Goal: Task Accomplishment & Management: Use online tool/utility

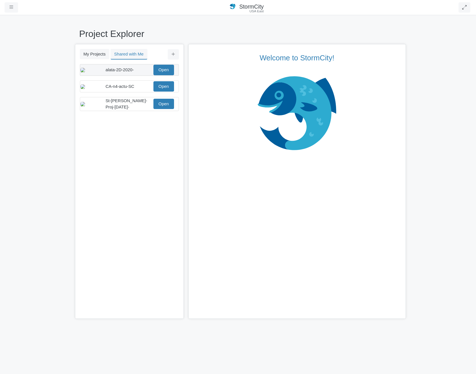
click at [142, 75] on div "alata-2D-2020- Open" at bounding box center [127, 70] width 93 height 10
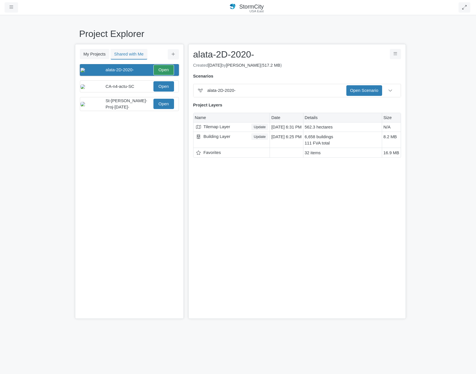
click at [144, 183] on div "You don't currently have any projects. Upload a Project You don't currently hav…" at bounding box center [130, 191] width 108 height 255
click at [139, 220] on div "You don't currently have any projects. Upload a Project You don't currently hav…" at bounding box center [130, 191] width 108 height 255
click at [118, 250] on div "You don't currently have any projects. Upload a Project You don't currently hav…" at bounding box center [130, 191] width 108 height 255
click at [284, 227] on div "× alata-2D-2020- alata-2D-2020- Save Cancel alata-2D-2020- Download Project Res…" at bounding box center [298, 181] width 218 height 275
click at [185, 197] on div "My Projects Shared with Me Filter You don't currently have any projects. Upload…" at bounding box center [238, 181] width 327 height 275
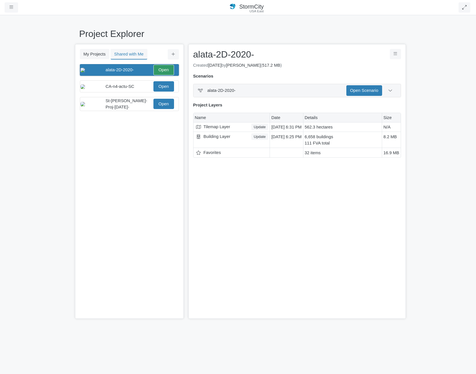
click at [296, 90] on span "alata-2D-2020-" at bounding box center [274, 90] width 135 height 6
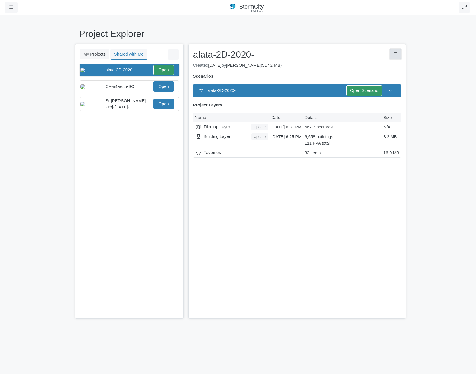
click at [399, 53] on button "Project Controls" at bounding box center [395, 54] width 11 height 10
click at [382, 65] on link "Download Project" at bounding box center [374, 66] width 56 height 9
click at [339, 68] on link "alata-2D-2020-.pcz" at bounding box center [355, 68] width 83 height 9
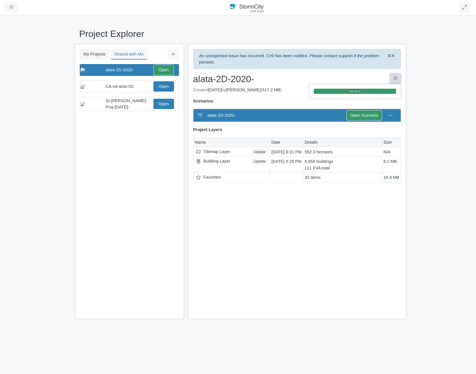
click at [395, 78] on icon "Project Controls" at bounding box center [396, 78] width 4 height 4
click at [392, 56] on span "×" at bounding box center [394, 55] width 4 height 7
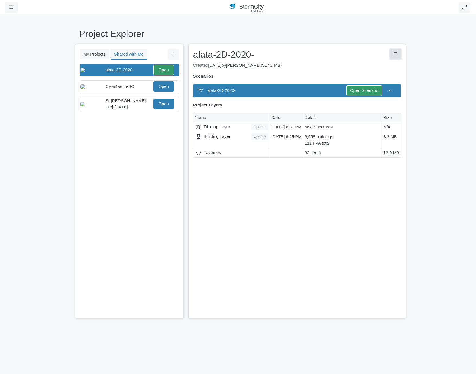
click at [396, 55] on icon "Project Controls" at bounding box center [396, 54] width 4 height 4
click at [378, 67] on link "Download Project" at bounding box center [374, 66] width 56 height 9
click at [331, 68] on link "alata-2D-2020-.pcz" at bounding box center [355, 68] width 83 height 9
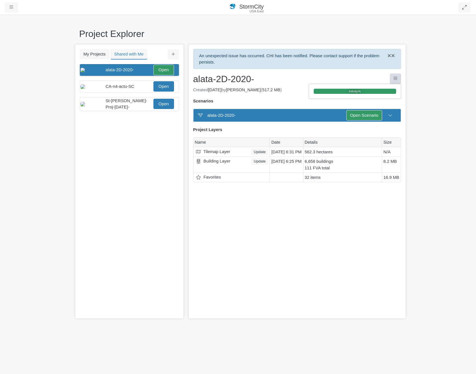
click at [20, 28] on div "Project Explorer My Projects Shared with Me Filter You don't currently have any…" at bounding box center [238, 195] width 476 height 360
click at [168, 70] on link "Open" at bounding box center [164, 70] width 21 height 10
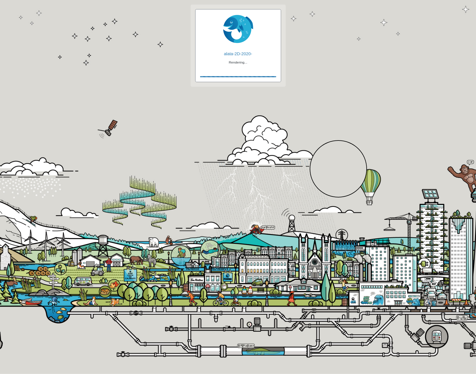
checkbox input "true"
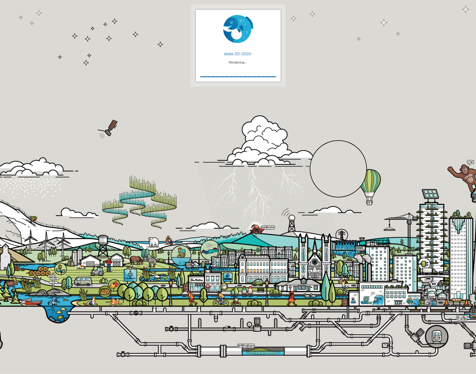
checkbox input "true"
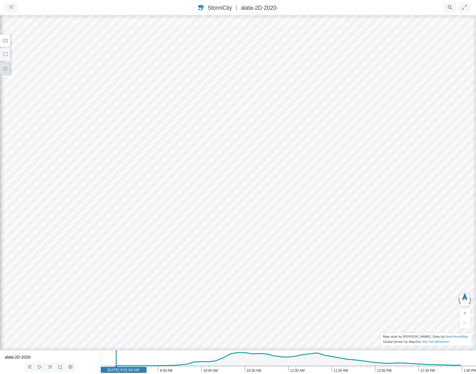
click at [8, 70] on button at bounding box center [5, 68] width 10 height 13
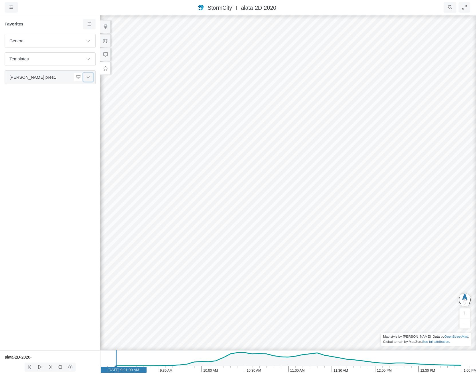
click at [89, 76] on icon at bounding box center [88, 77] width 5 height 4
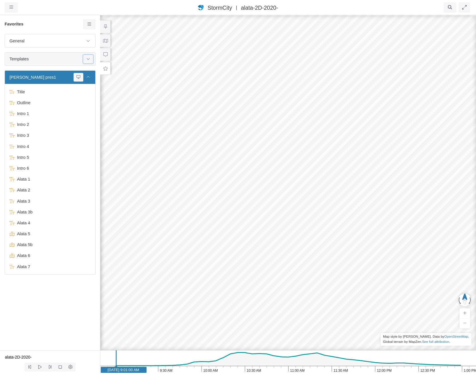
click at [90, 59] on icon at bounding box center [88, 59] width 5 height 4
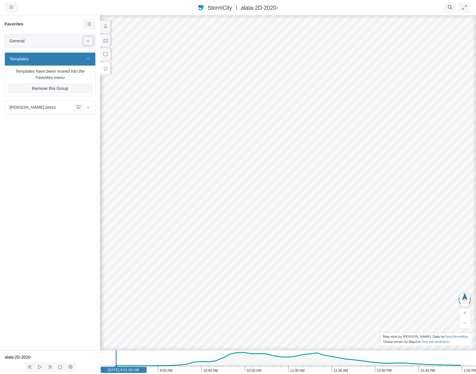
click at [87, 41] on icon at bounding box center [88, 41] width 5 height 4
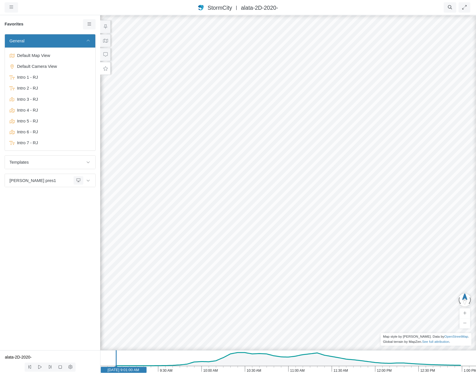
click at [58, 216] on div "General Default Map View Default Camera View Intro 1 - RJ Intro 2 - RJ Intro 3 …" at bounding box center [50, 192] width 100 height 317
click at [89, 40] on icon at bounding box center [88, 41] width 5 height 4
click at [89, 39] on icon at bounding box center [88, 41] width 5 height 4
drag, startPoint x: 176, startPoint y: 264, endPoint x: 167, endPoint y: 371, distance: 107.0
drag, startPoint x: 350, startPoint y: 178, endPoint x: 307, endPoint y: 297, distance: 126.9
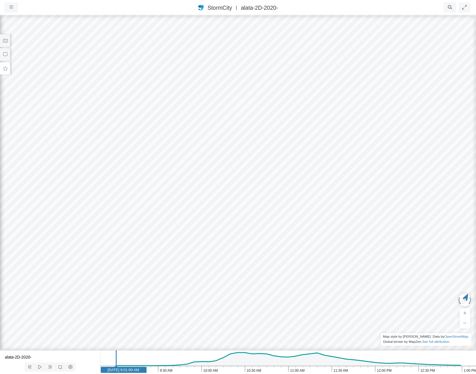
drag, startPoint x: 309, startPoint y: 171, endPoint x: 293, endPoint y: 272, distance: 102.6
drag, startPoint x: 284, startPoint y: 287, endPoint x: 241, endPoint y: 74, distance: 217.1
click at [242, 75] on div at bounding box center [238, 195] width 476 height 360
drag, startPoint x: 256, startPoint y: 272, endPoint x: 281, endPoint y: 213, distance: 64.2
click at [303, 279] on div at bounding box center [238, 195] width 476 height 360
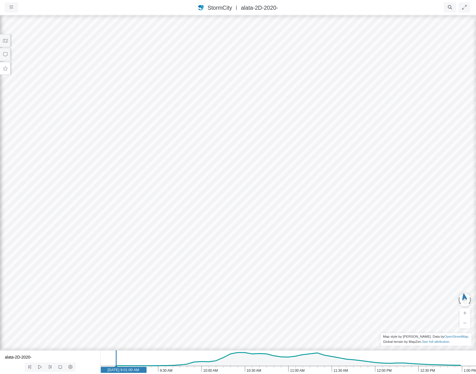
drag, startPoint x: 195, startPoint y: 214, endPoint x: 313, endPoint y: 106, distance: 160.2
drag, startPoint x: 213, startPoint y: 209, endPoint x: 285, endPoint y: 198, distance: 72.8
click at [285, 198] on div at bounding box center [238, 195] width 476 height 360
drag, startPoint x: 269, startPoint y: 234, endPoint x: 294, endPoint y: 222, distance: 28.1
click at [2, 52] on button at bounding box center [5, 54] width 10 height 13
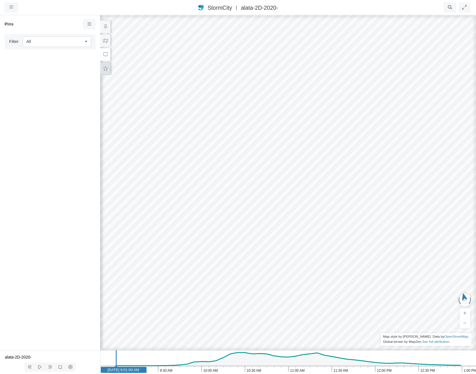
click at [107, 68] on icon at bounding box center [105, 68] width 5 height 4
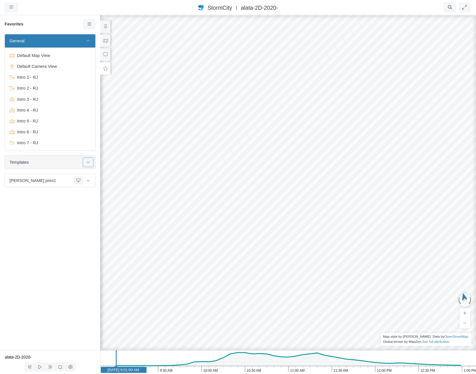
click at [90, 163] on icon at bounding box center [88, 162] width 5 height 4
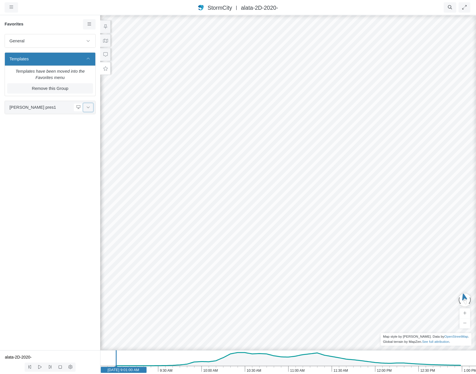
click at [91, 107] on button at bounding box center [88, 107] width 10 height 8
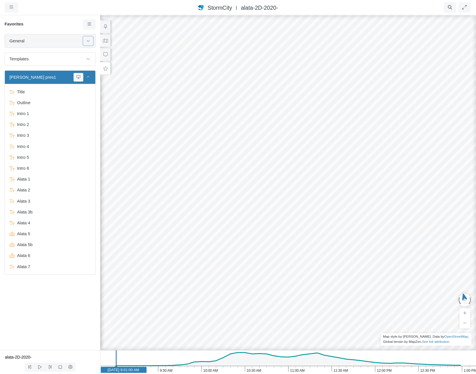
click at [88, 42] on icon at bounding box center [88, 41] width 5 height 4
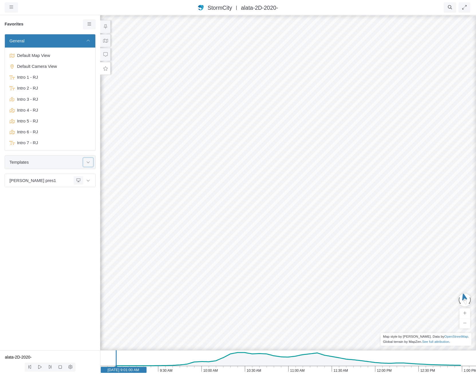
click at [93, 166] on button at bounding box center [88, 162] width 10 height 8
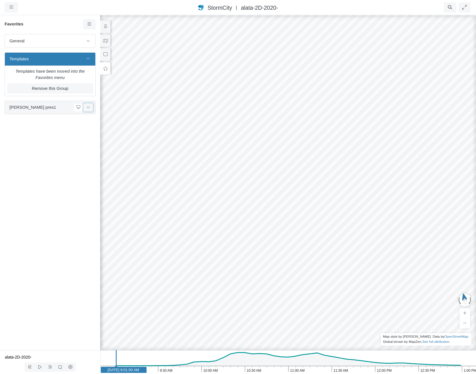
click at [88, 106] on icon at bounding box center [88, 107] width 5 height 4
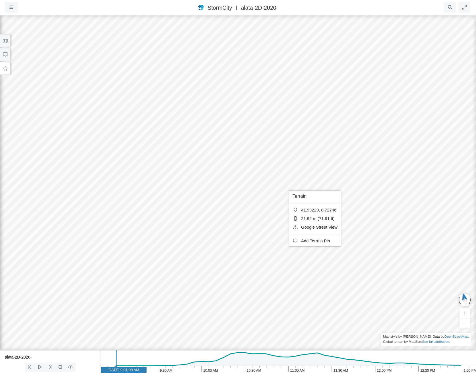
click at [9, 69] on button at bounding box center [5, 68] width 10 height 13
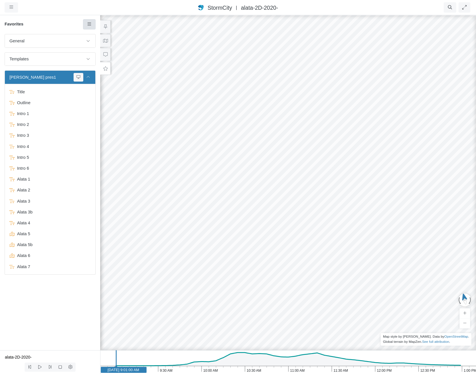
click at [87, 25] on icon at bounding box center [89, 24] width 5 height 4
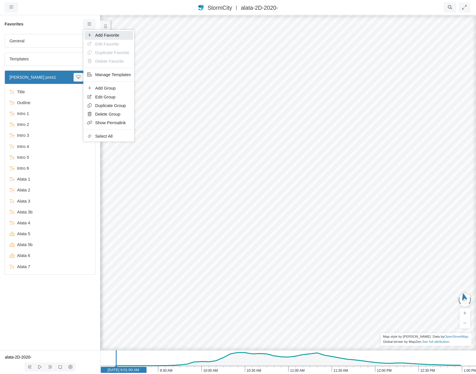
click at [93, 36] on link "Add Favorite" at bounding box center [109, 35] width 49 height 9
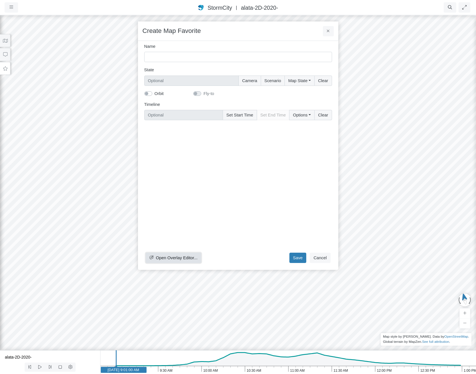
click at [181, 254] on button "Open Overlay Editor..." at bounding box center [174, 258] width 56 height 10
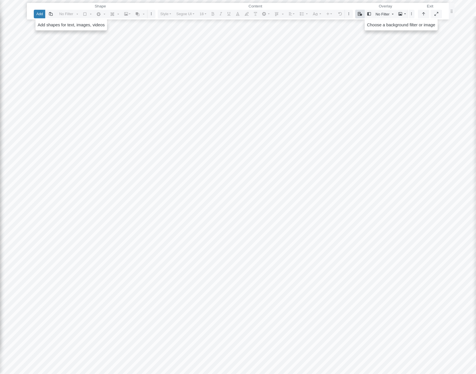
click at [360, 13] on icon "button" at bounding box center [360, 14] width 4 height 4
click at [369, 25] on link "Apply Template" at bounding box center [380, 25] width 45 height 9
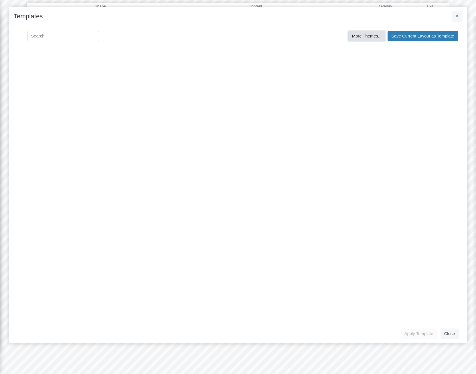
click at [380, 36] on span "More Themes..." at bounding box center [367, 36] width 30 height 5
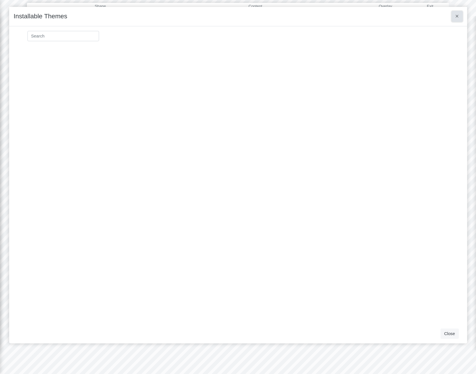
click at [456, 16] on icon at bounding box center [457, 16] width 3 height 4
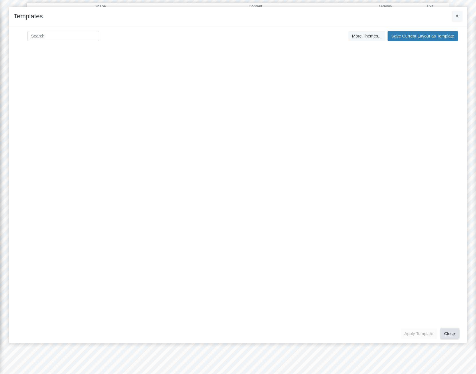
click at [453, 333] on button "Close" at bounding box center [450, 334] width 18 height 10
